Goal: Find specific page/section: Find specific page/section

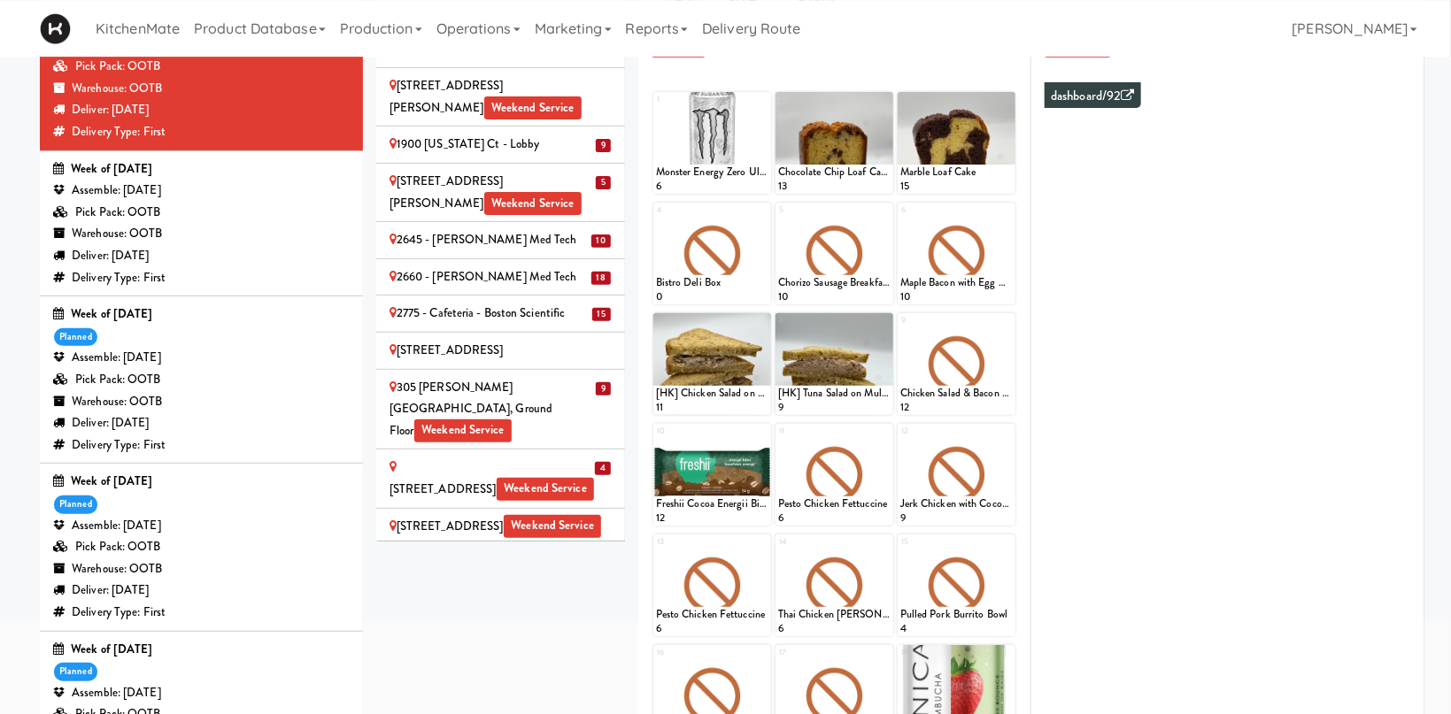
scroll to position [1550, 0]
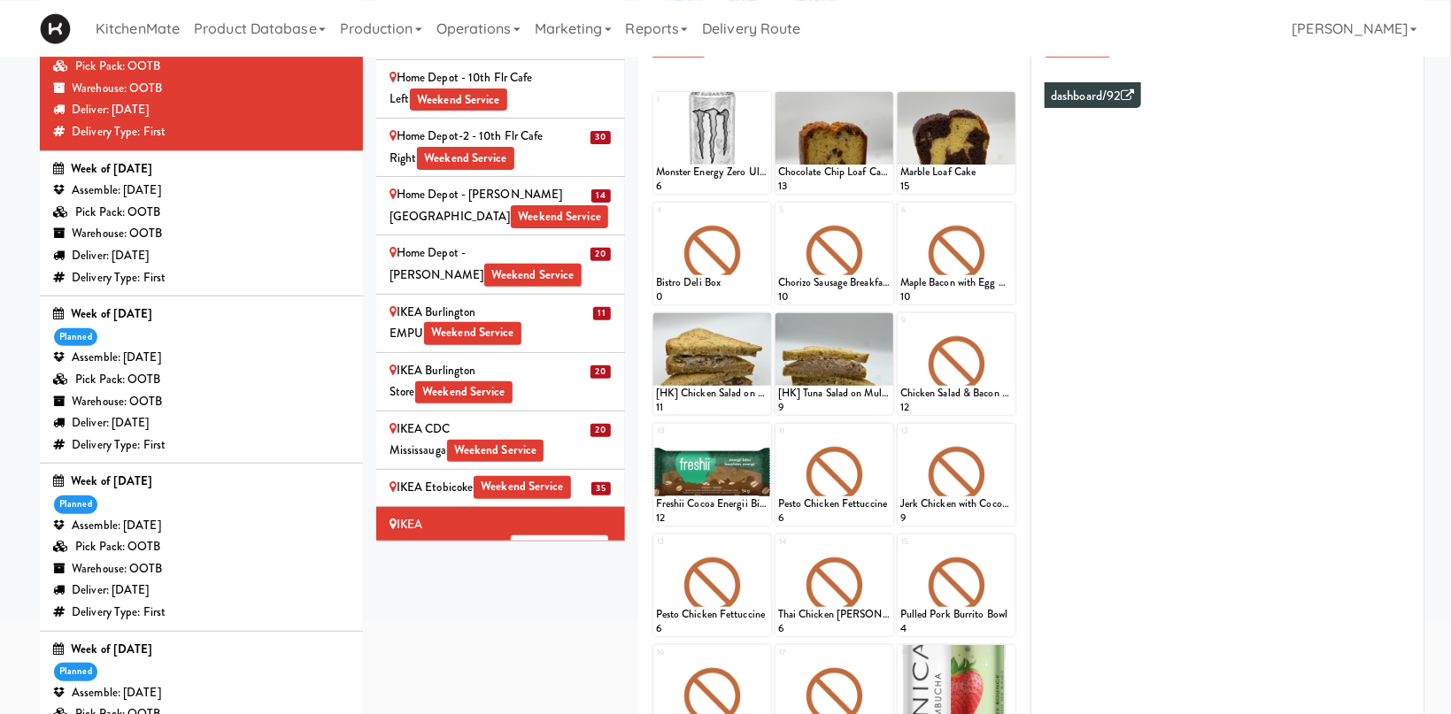
click at [1043, 22] on div "KitchenMate Product Database Ingredients Ingredient Types Suppliers Recipes Rec…" at bounding box center [725, 28] width 1371 height 57
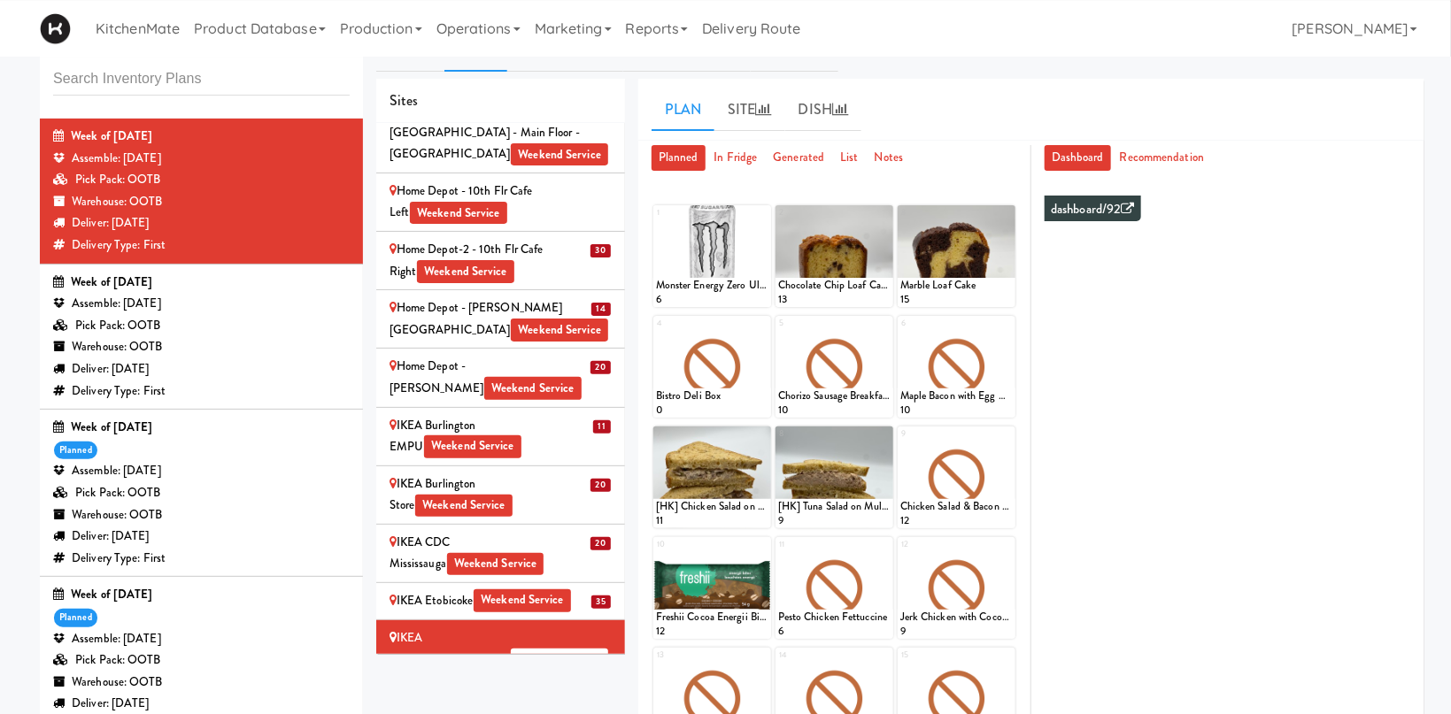
click at [238, 318] on div "Pick Pack: OOTB" at bounding box center [201, 326] width 297 height 22
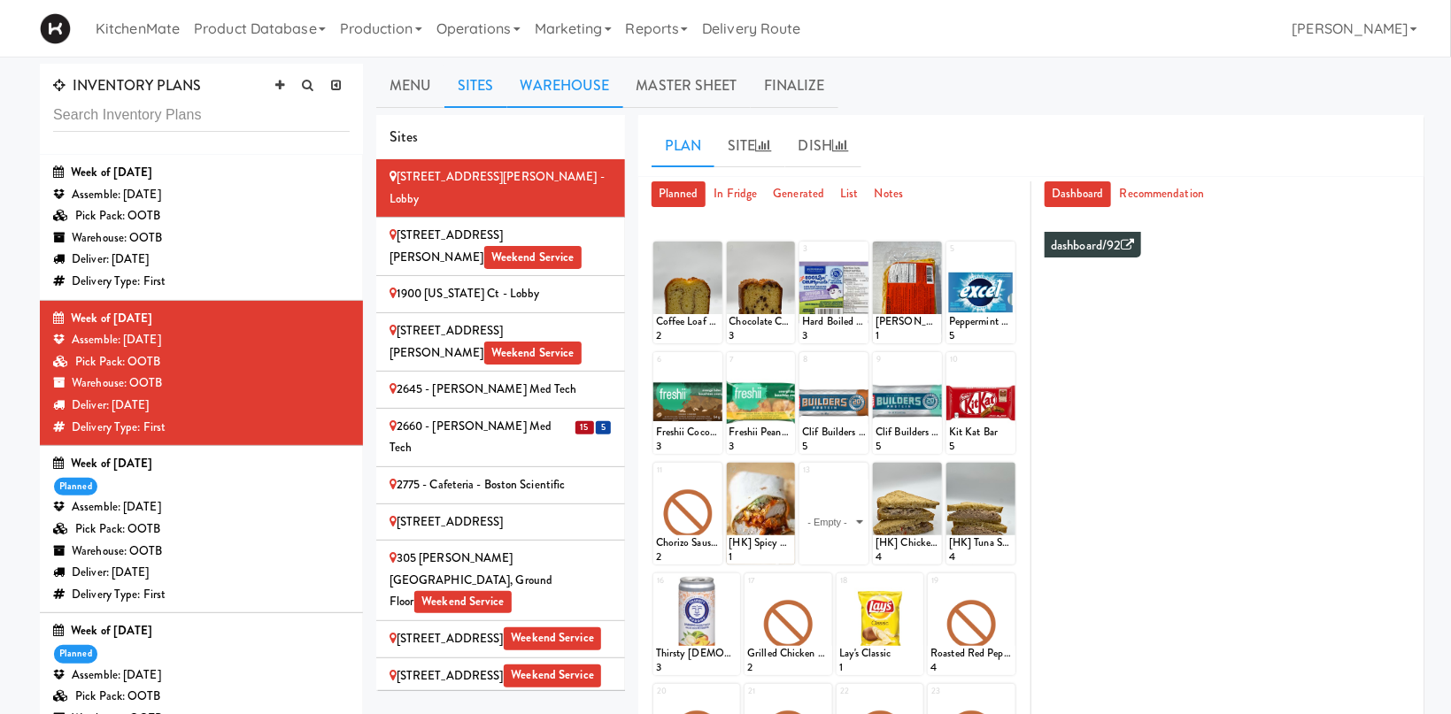
click at [578, 89] on link "Warehouse" at bounding box center [565, 86] width 116 height 44
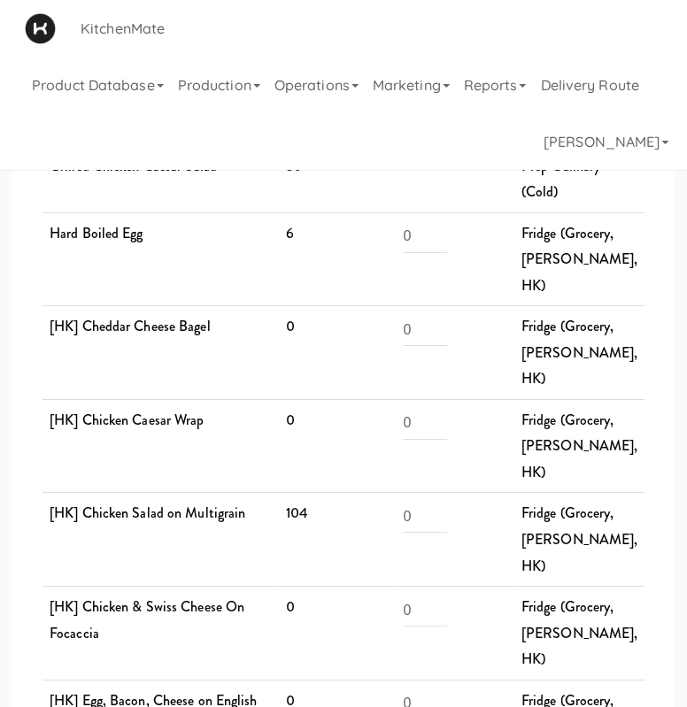
scroll to position [2624, 0]
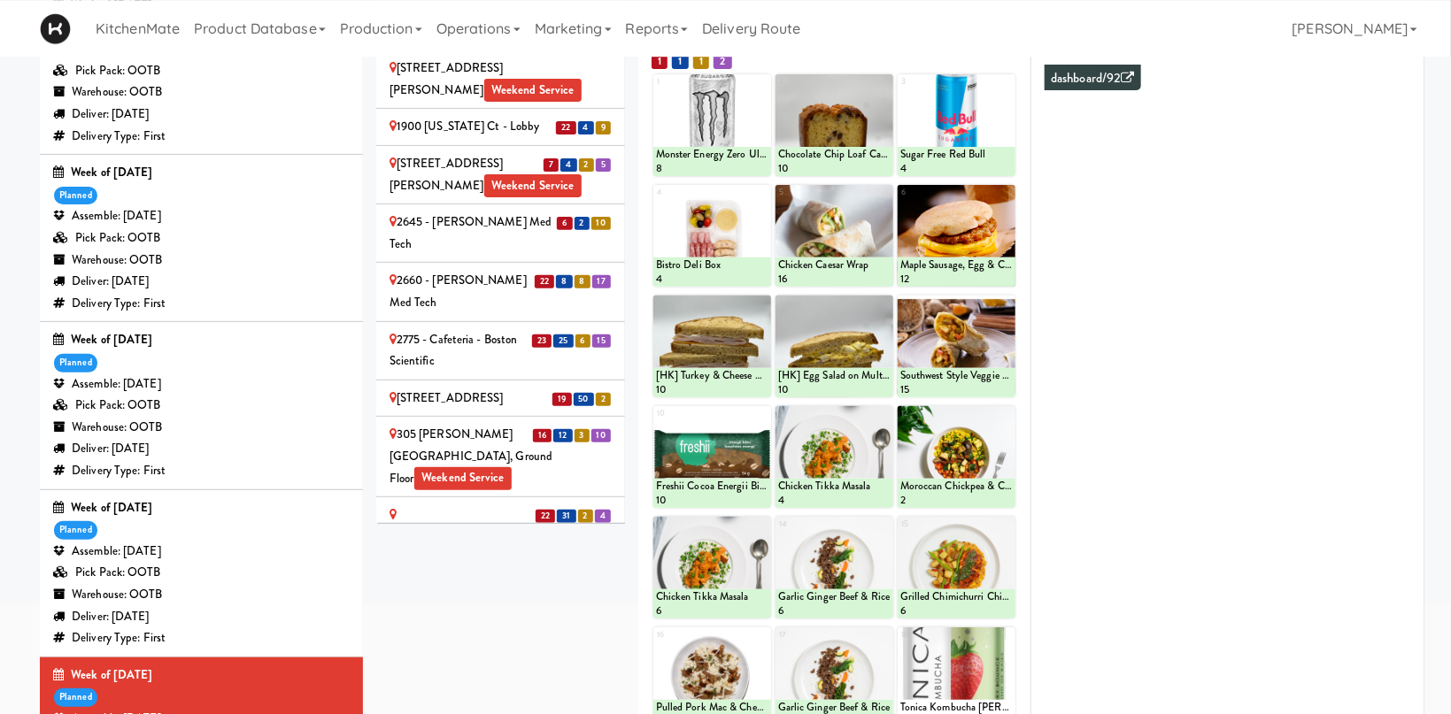
scroll to position [1609, 0]
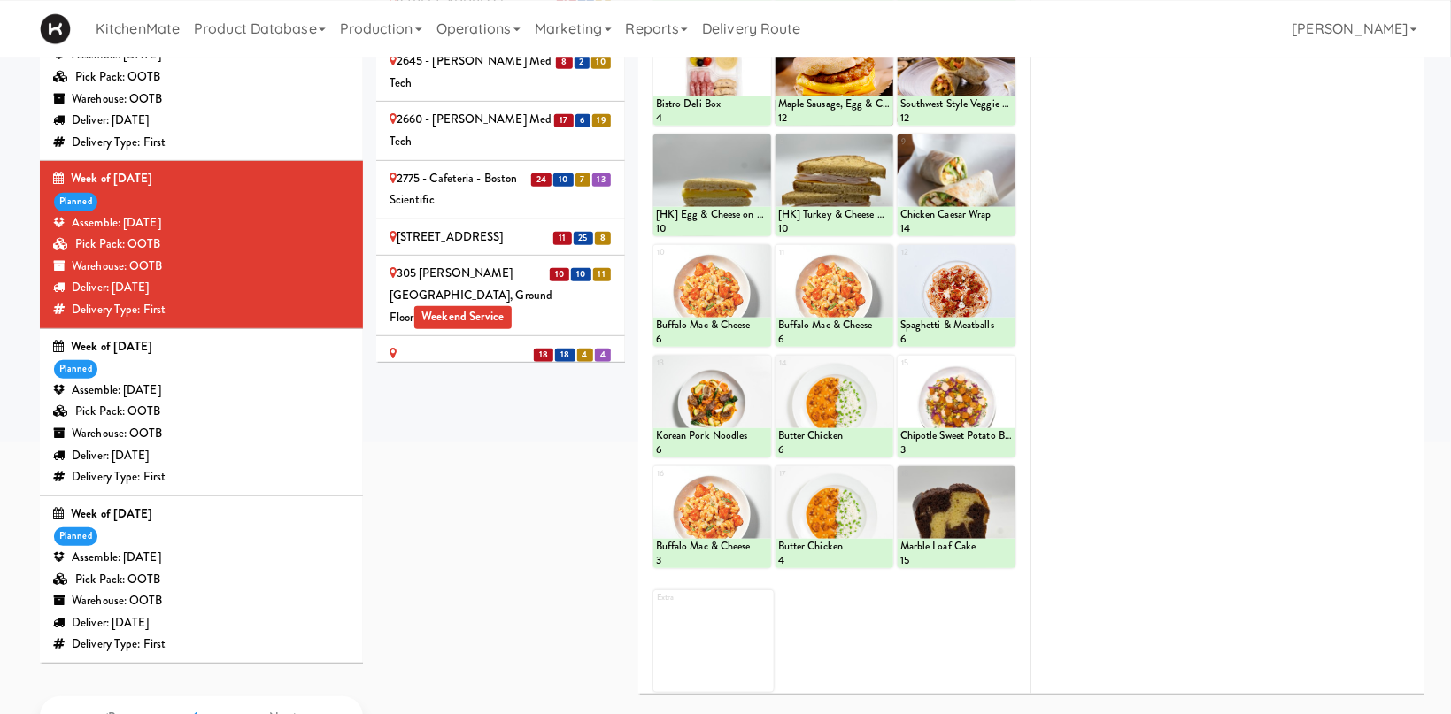
scroll to position [1741, 0]
